Goal: Navigation & Orientation: Find specific page/section

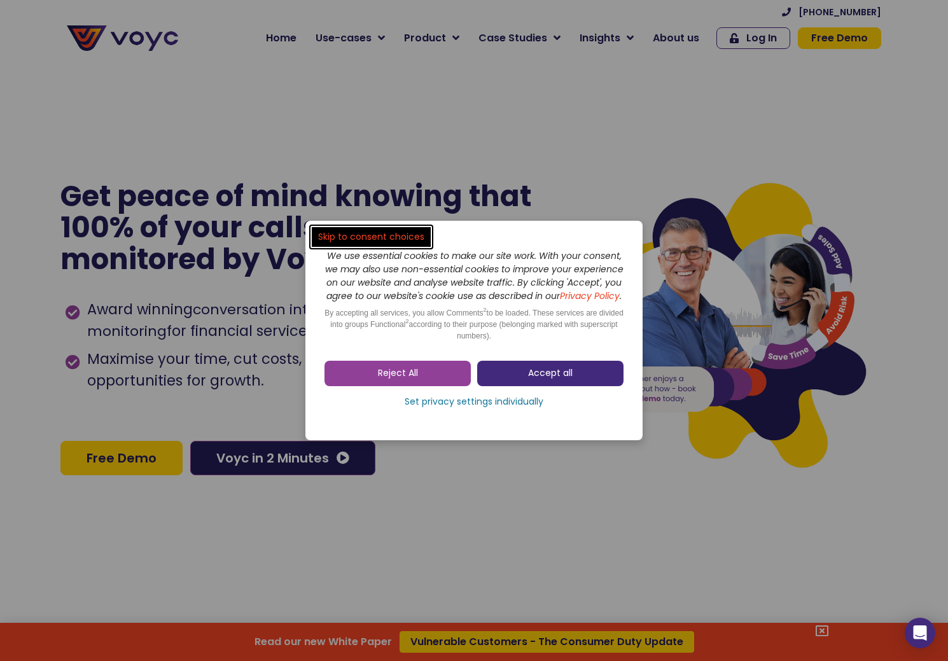
click at [542, 373] on link "Accept all" at bounding box center [550, 373] width 146 height 25
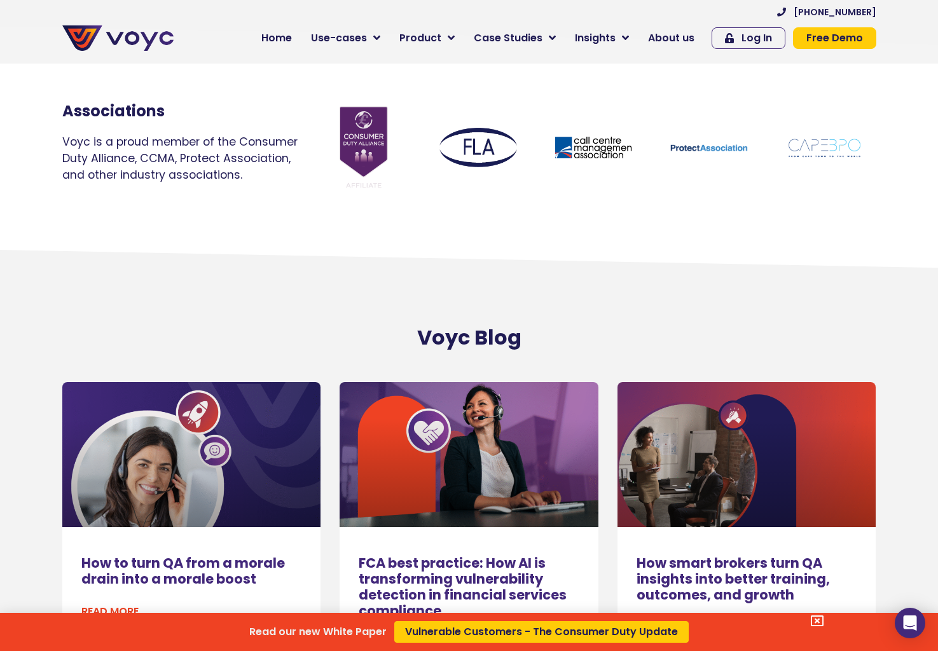
scroll to position [8535, 0]
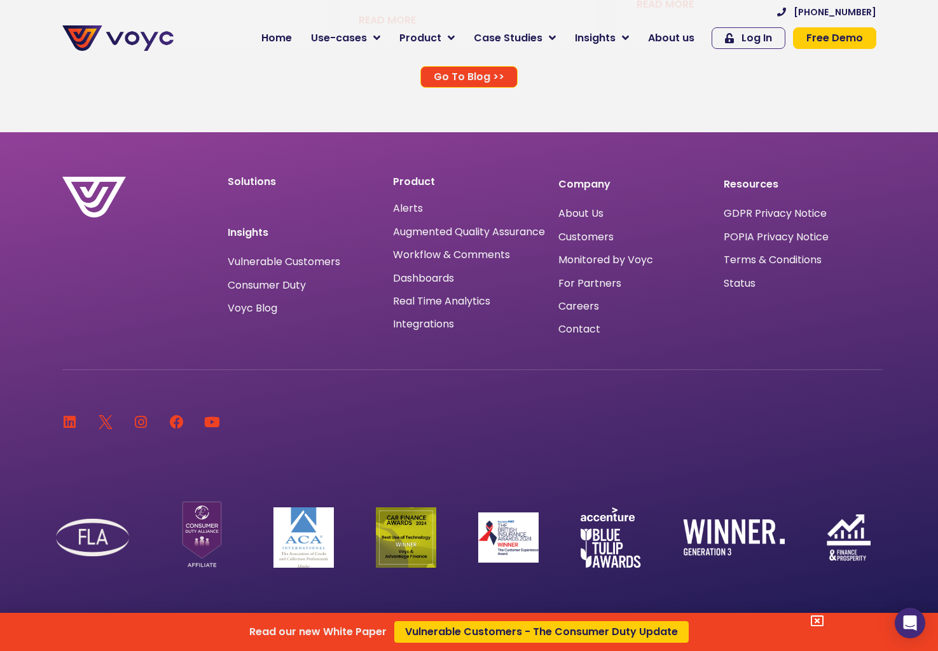
click at [583, 207] on div "Read our new White Paper Vulnerable Customers - The Consumer Duty Update" at bounding box center [469, 325] width 938 height 651
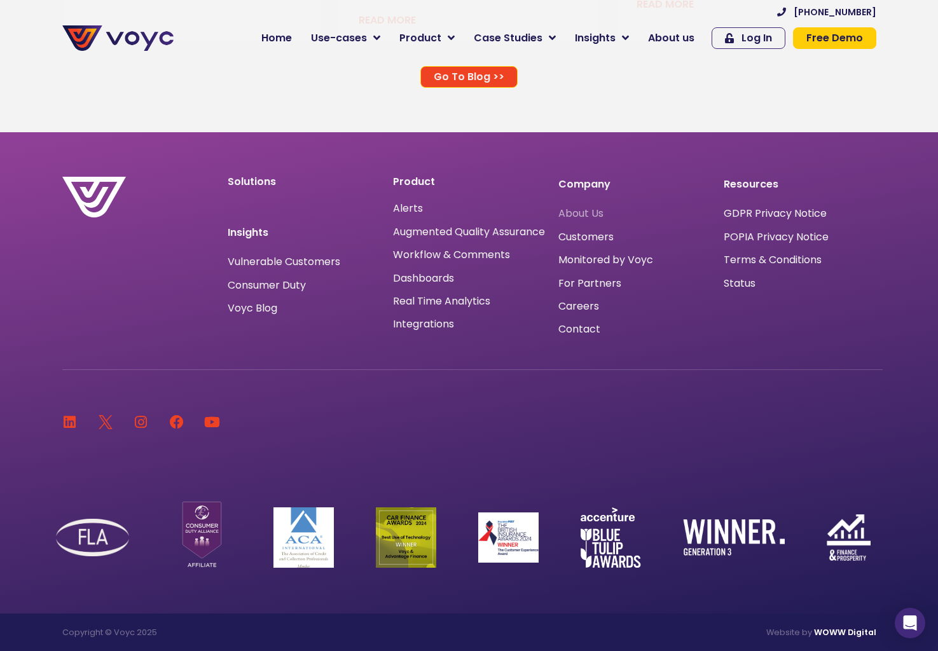
click at [583, 214] on span "About Us" at bounding box center [580, 214] width 45 height 0
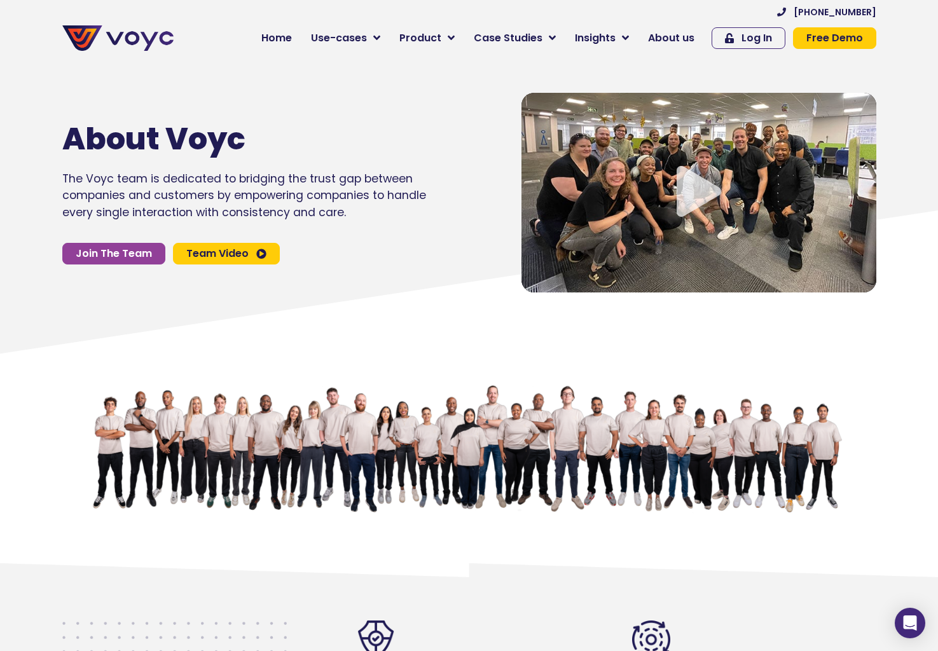
click at [712, 185] on icon "Video play button" at bounding box center [699, 191] width 45 height 51
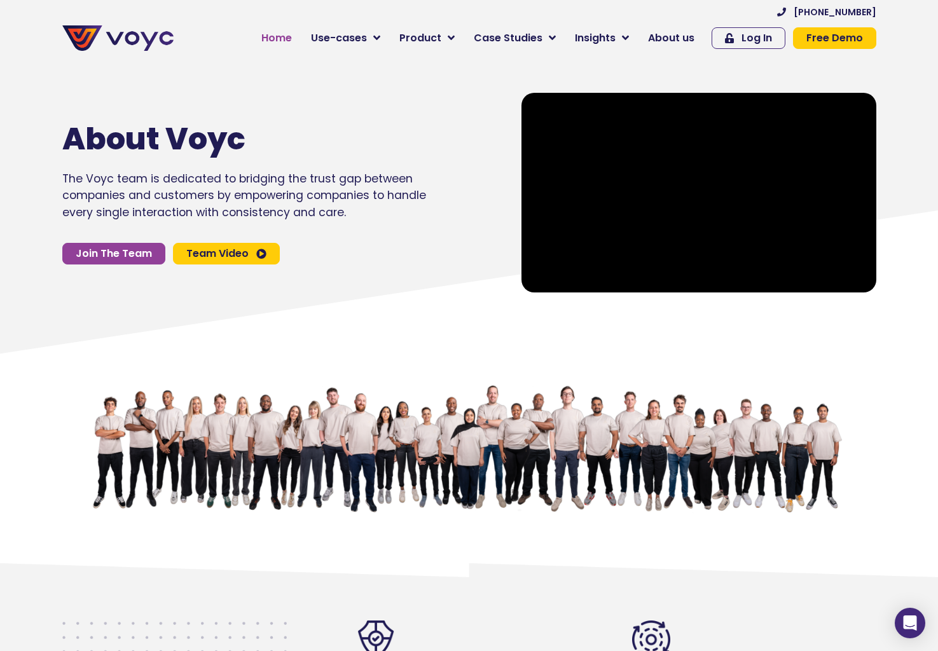
click at [279, 32] on span "Home" at bounding box center [276, 38] width 31 height 15
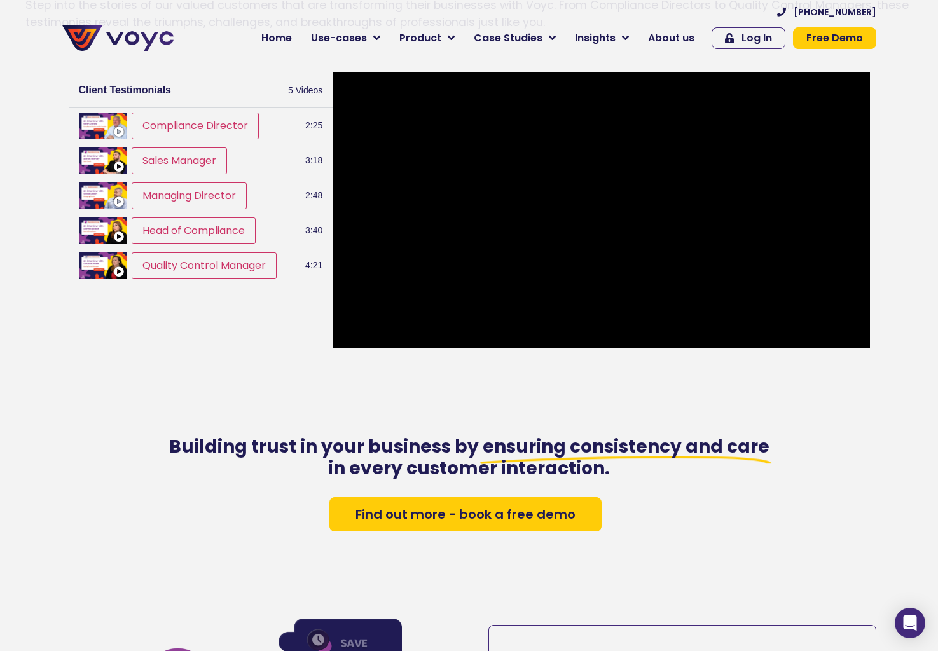
scroll to position [1600, 0]
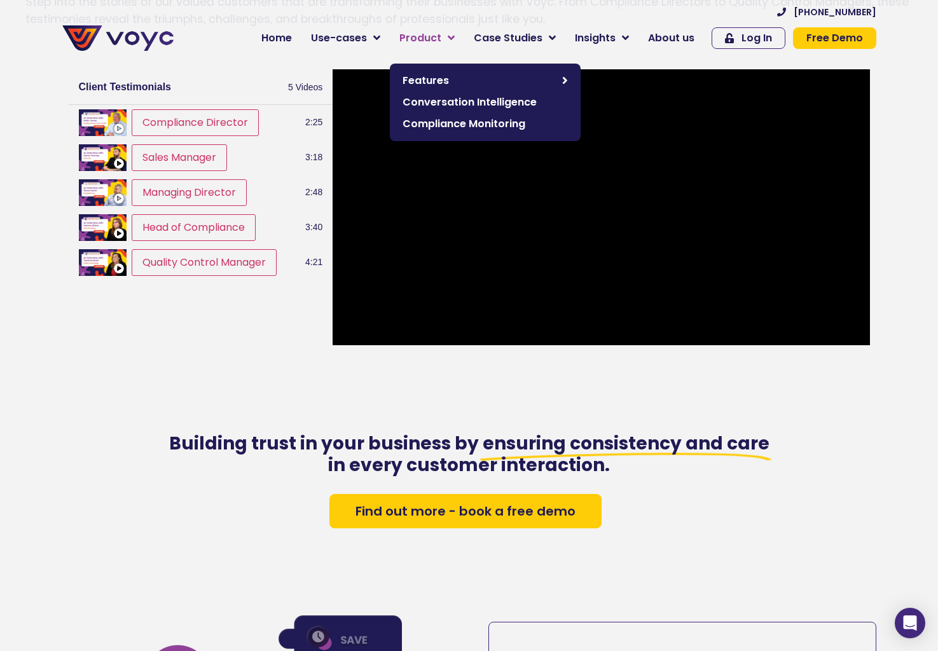
click at [441, 31] on span "Product" at bounding box center [420, 38] width 42 height 15
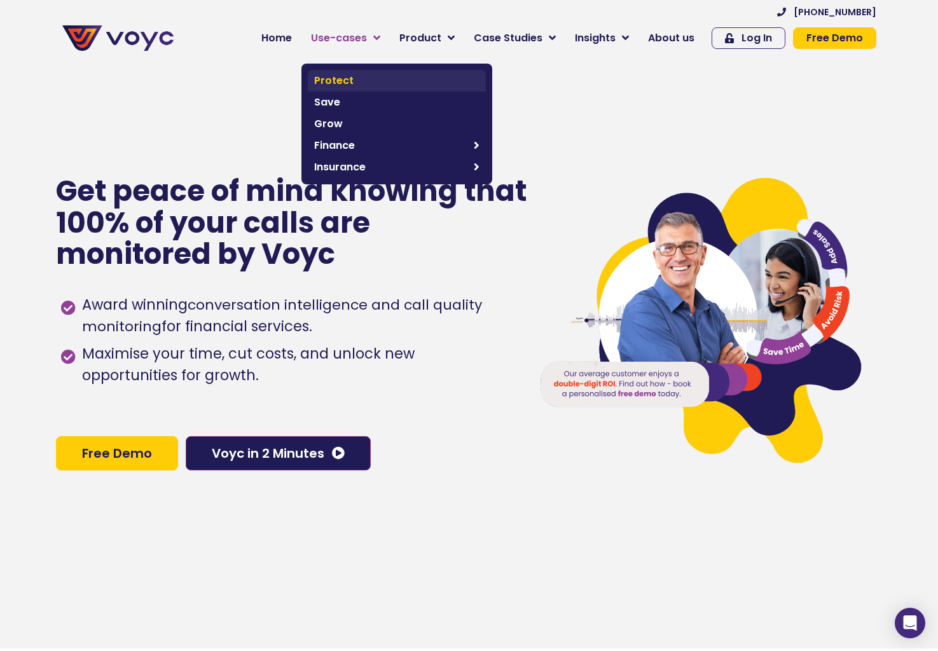
click at [365, 80] on span "Protect" at bounding box center [396, 80] width 165 height 15
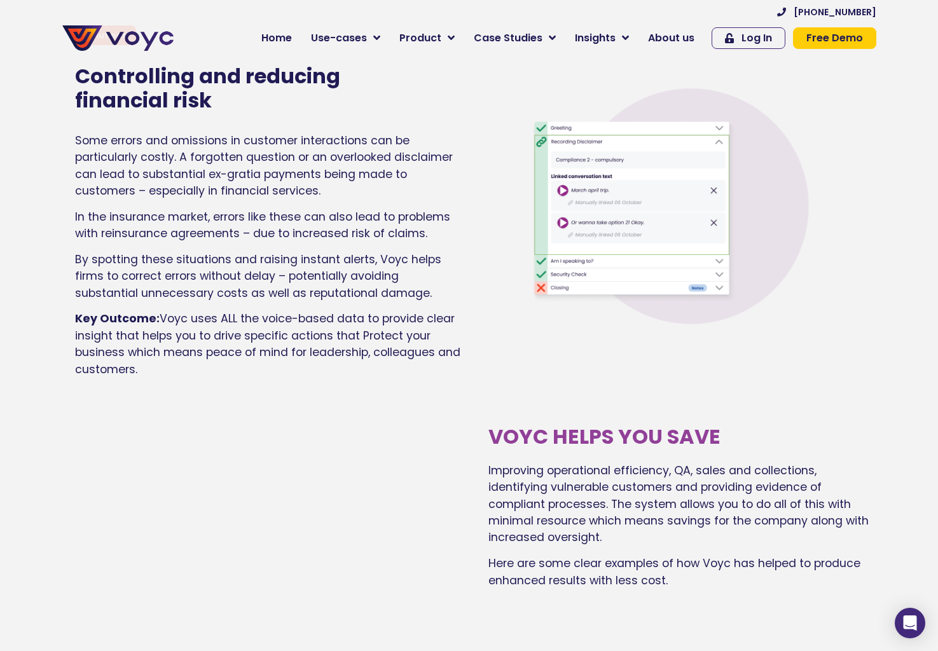
scroll to position [3269, 0]
